Goal: Task Accomplishment & Management: Manage account settings

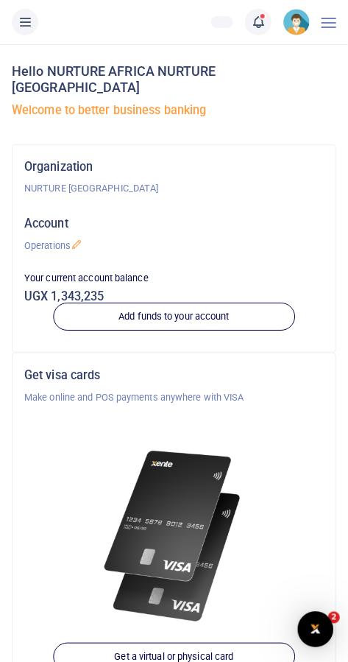
click at [269, 15] on div at bounding box center [174, 331] width 348 height 662
click at [266, 22] on span at bounding box center [266, 22] width 0 height 0
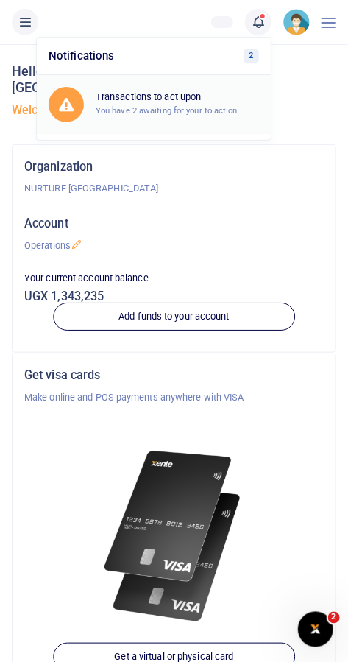
click at [196, 104] on div "Transactions to act upon You have 2 awaiting for your to act on" at bounding box center [177, 104] width 163 height 26
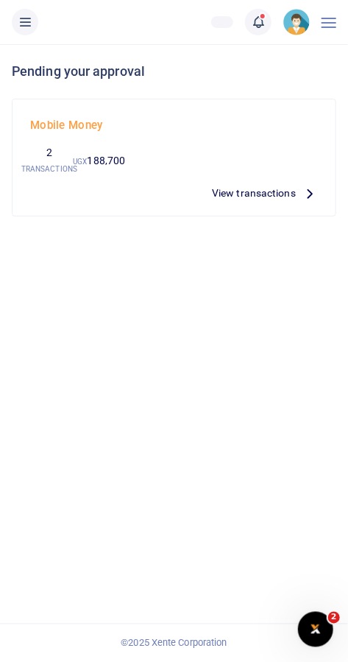
click at [255, 191] on span "View transactions" at bounding box center [254, 193] width 84 height 16
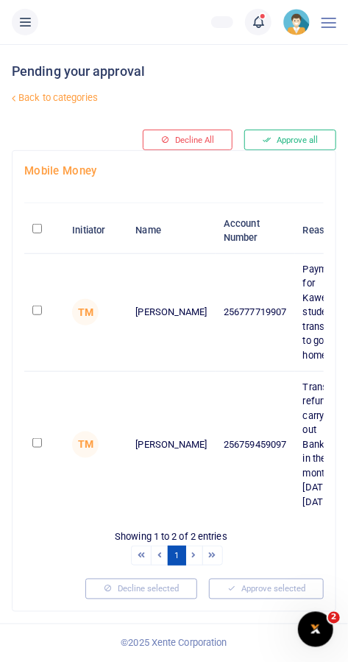
click at [42, 313] on input "checkbox" at bounding box center [37, 310] width 10 height 10
checkbox input "true"
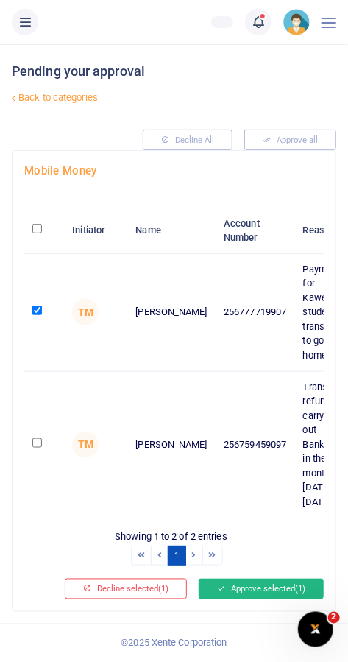
click at [255, 587] on button "Approve selected (1)" at bounding box center [261, 588] width 125 height 21
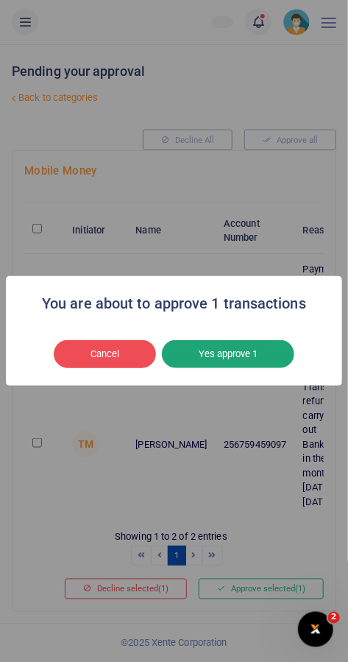
click at [248, 368] on button "Yes approve 1" at bounding box center [228, 354] width 132 height 28
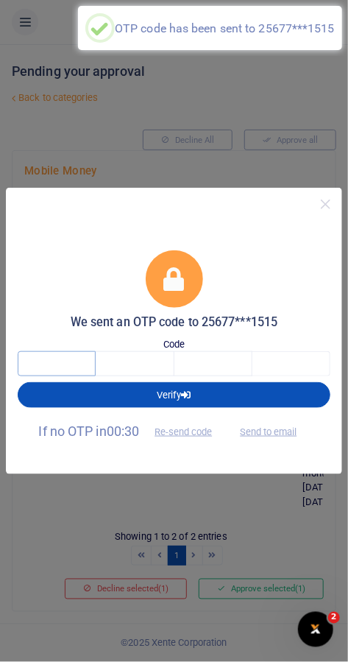
click at [57, 361] on input "text" at bounding box center [57, 363] width 78 height 25
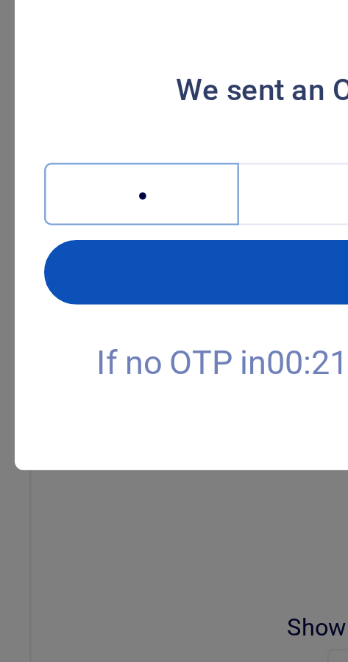
type input "2"
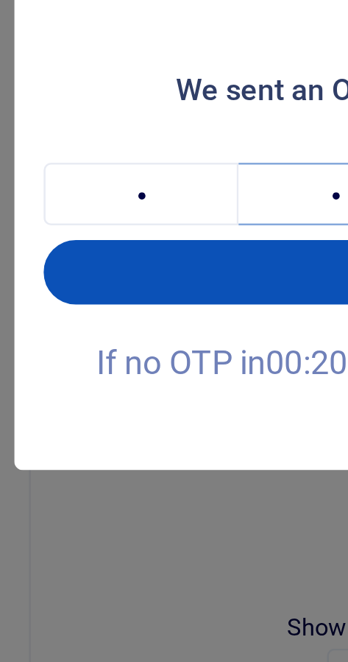
type input "2"
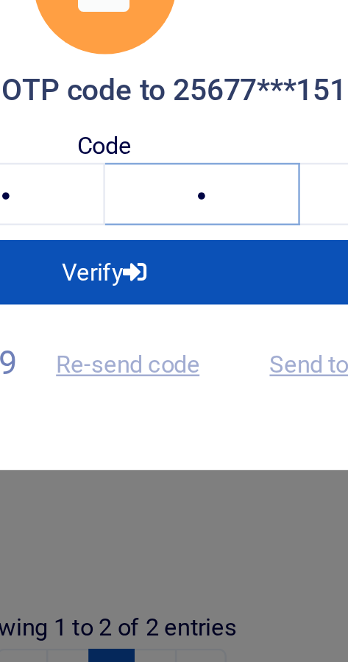
type input "5"
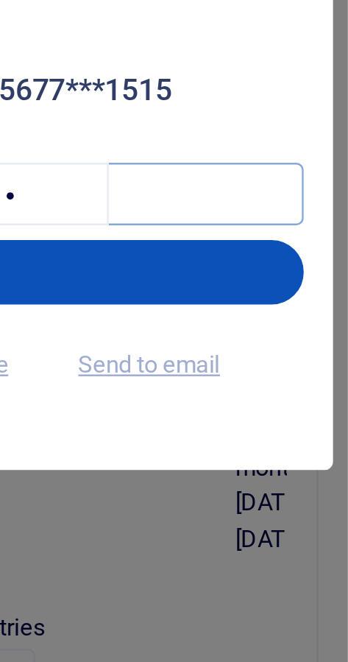
type input "3"
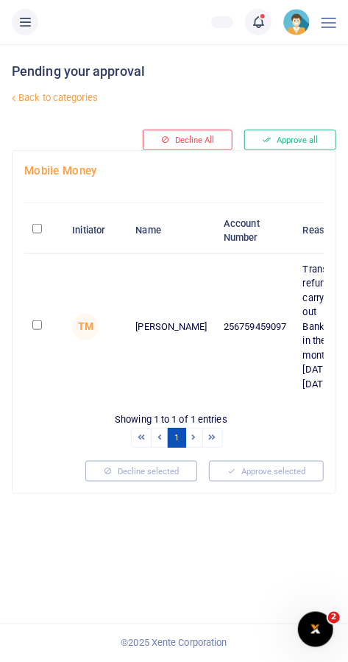
click at [263, 26] on icon at bounding box center [258, 22] width 15 height 16
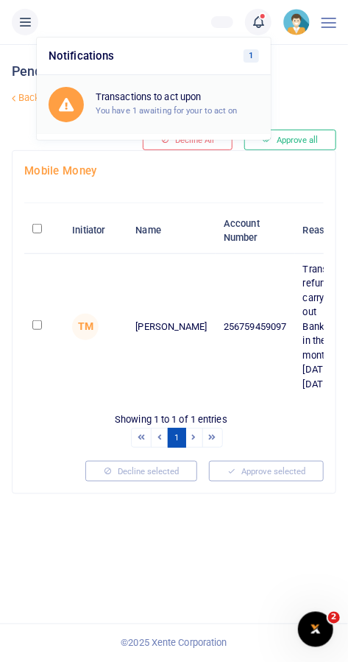
click at [220, 101] on h6 "Transactions to act upon" at bounding box center [177, 97] width 163 height 12
